Goal: Information Seeking & Learning: Learn about a topic

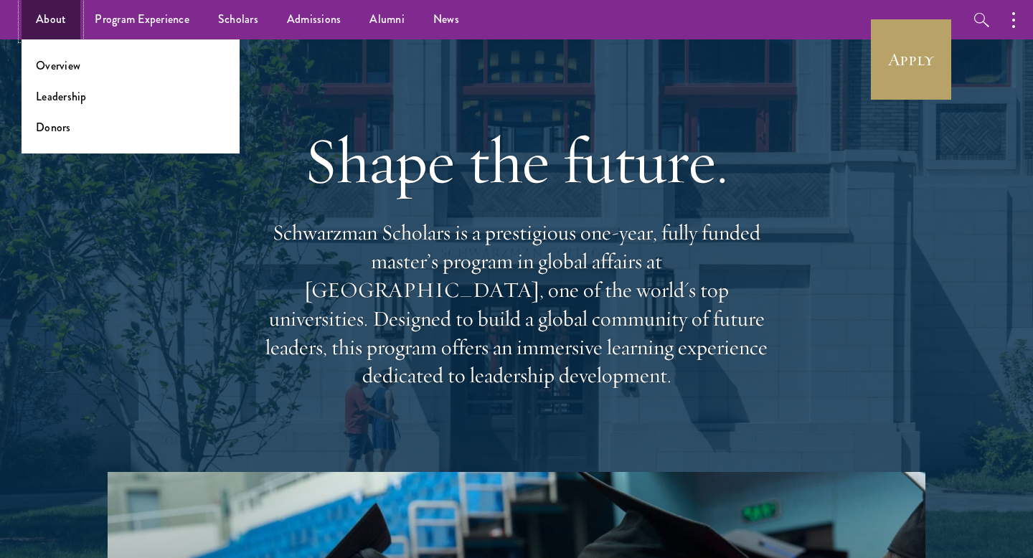
click at [35, 19] on link "About" at bounding box center [51, 19] width 59 height 39
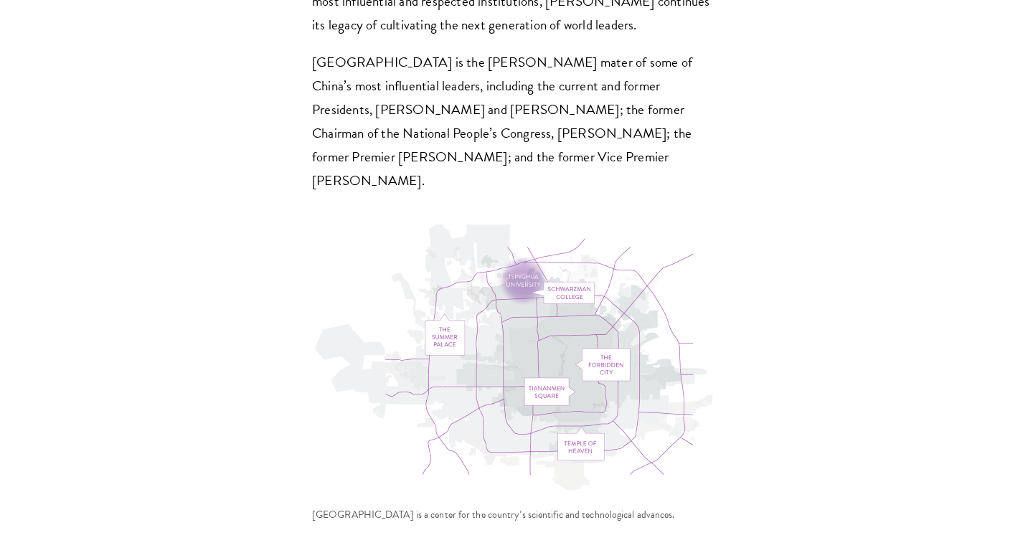
scroll to position [4474, 0]
